Goal: Information Seeking & Learning: Learn about a topic

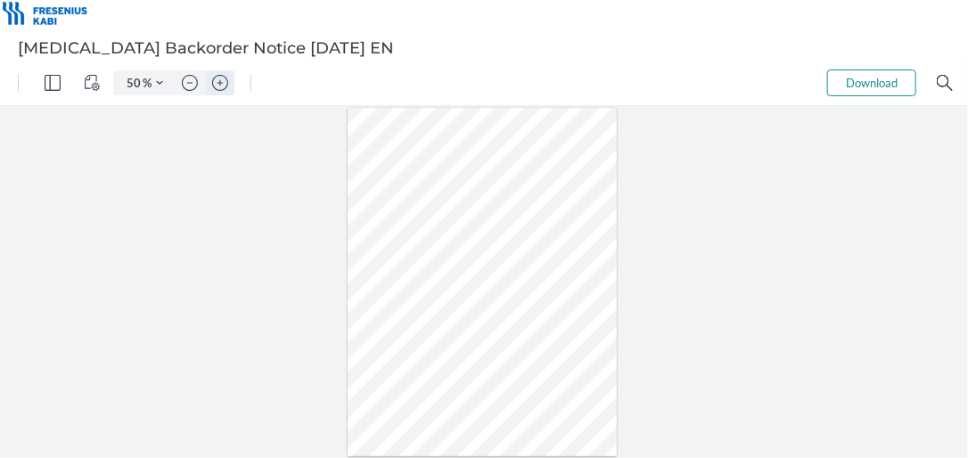
click at [224, 81] on img "Zoom in" at bounding box center [220, 82] width 16 height 16
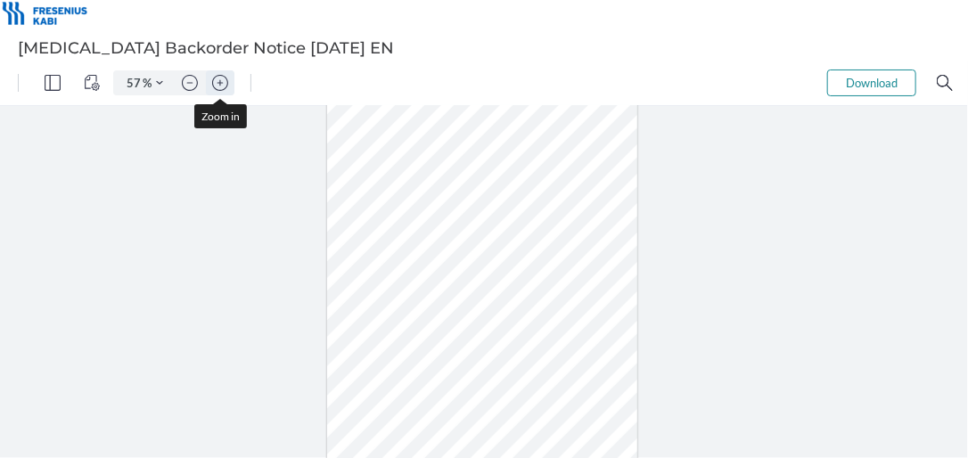
click at [224, 81] on img "Zoom in" at bounding box center [220, 82] width 16 height 16
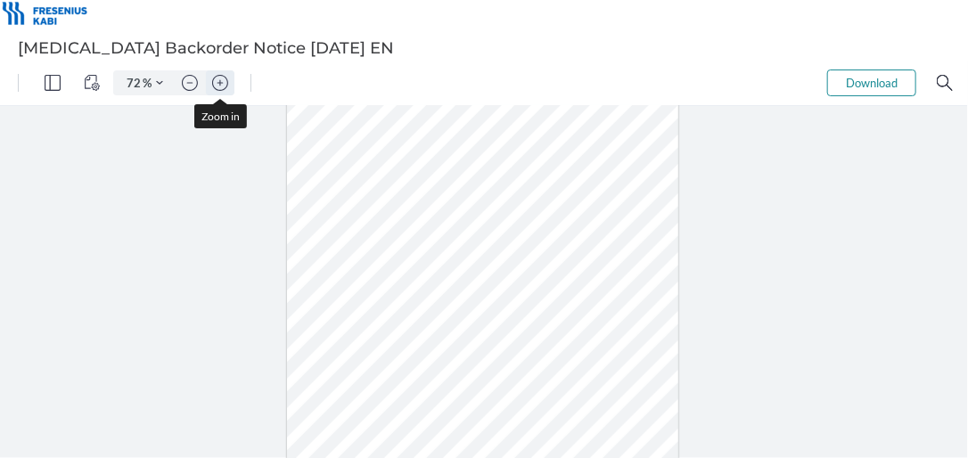
click at [224, 81] on img "Zoom in" at bounding box center [220, 82] width 16 height 16
type input "87"
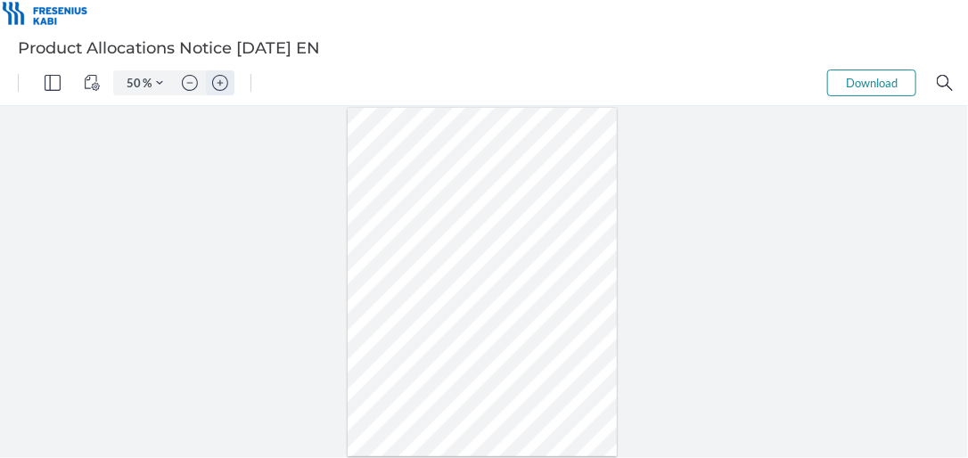
click at [221, 81] on img "Zoom in" at bounding box center [220, 82] width 16 height 16
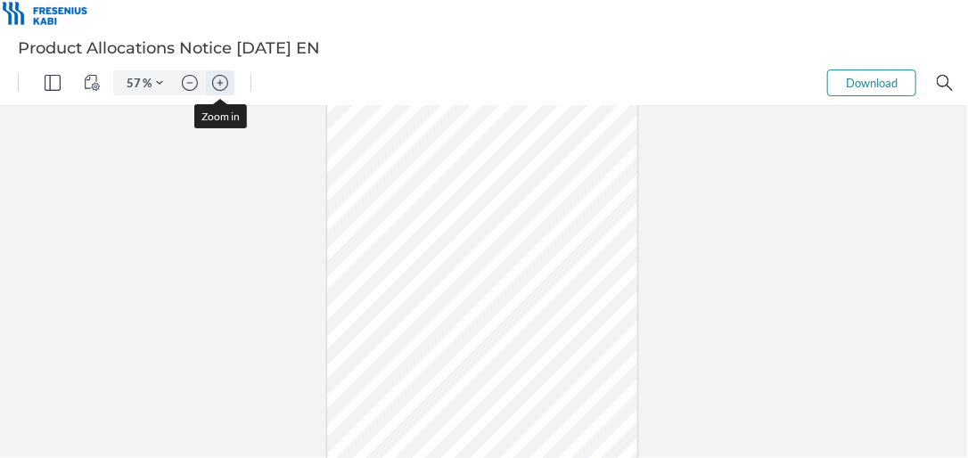
click at [221, 81] on img "Zoom in" at bounding box center [220, 82] width 16 height 16
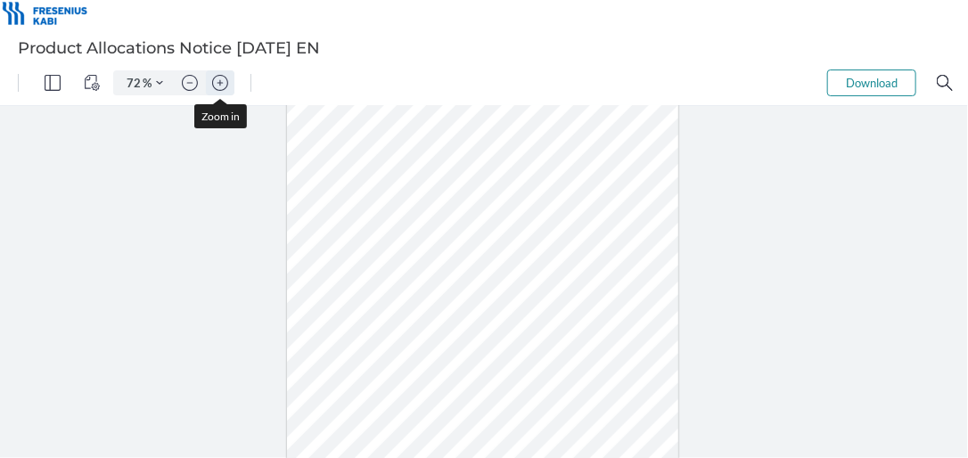
click at [221, 81] on img "Zoom in" at bounding box center [220, 82] width 16 height 16
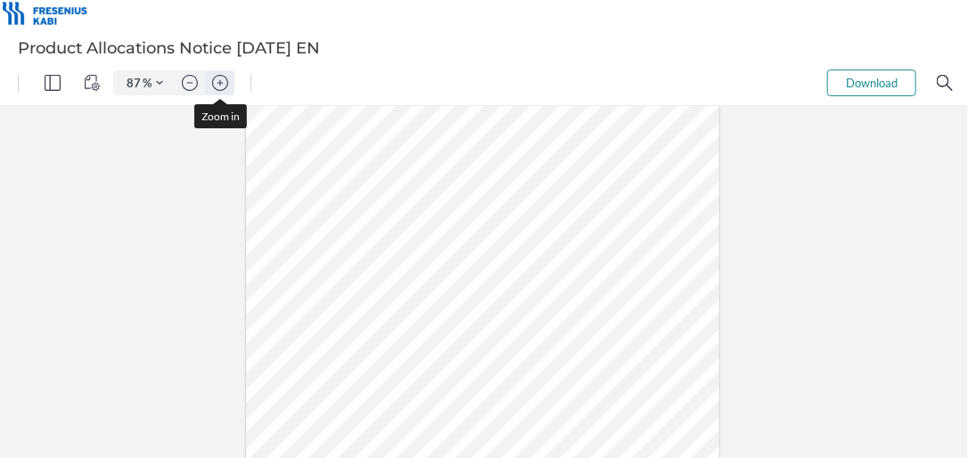
click at [221, 81] on img "Zoom in" at bounding box center [220, 82] width 16 height 16
type input "112"
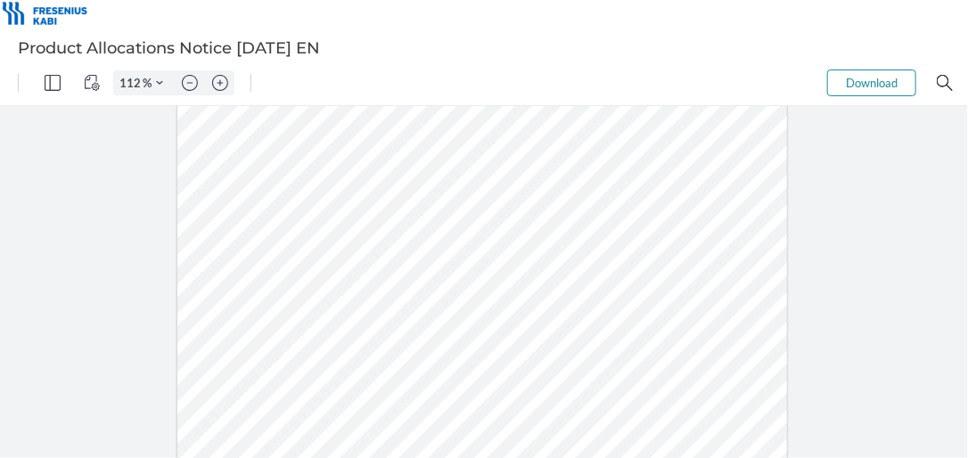
scroll to position [267, 0]
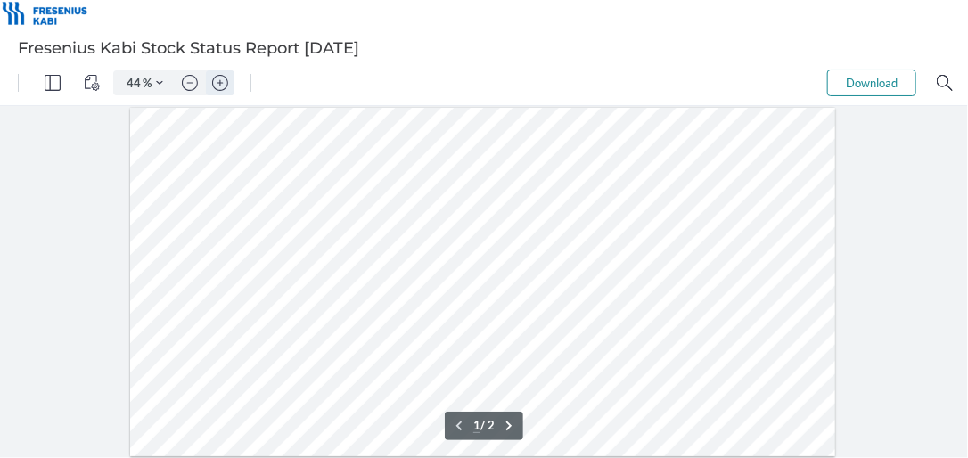
click at [222, 87] on img "Zoom in" at bounding box center [220, 82] width 16 height 16
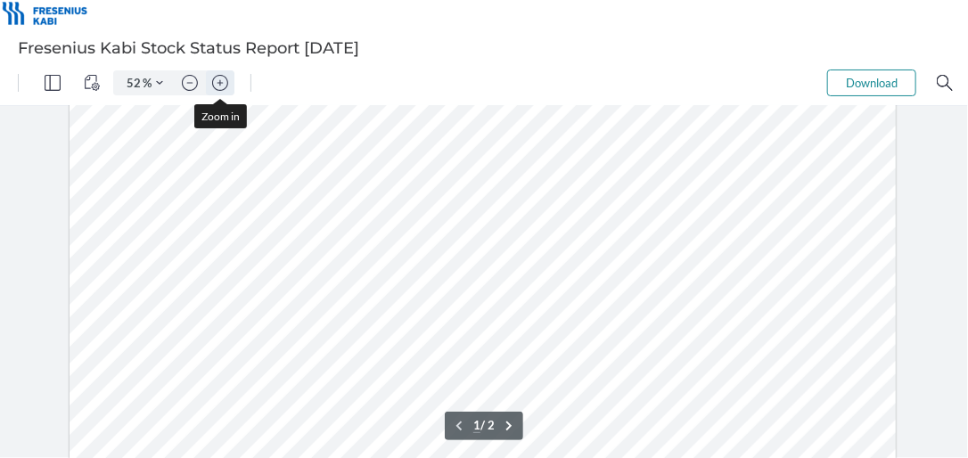
click at [222, 87] on img "Zoom in" at bounding box center [220, 82] width 16 height 16
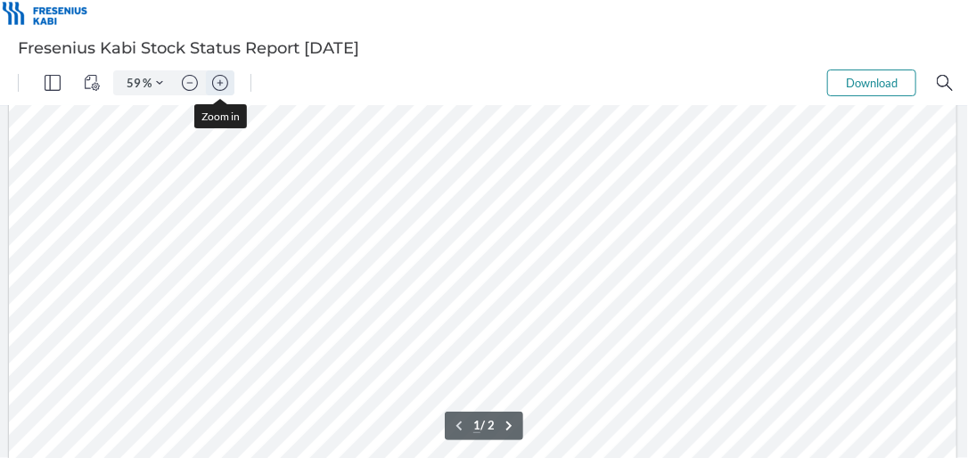
scroll to position [53, 0]
click at [222, 87] on img "Zoom in" at bounding box center [220, 82] width 16 height 16
type input "74"
